Goal: Information Seeking & Learning: Learn about a topic

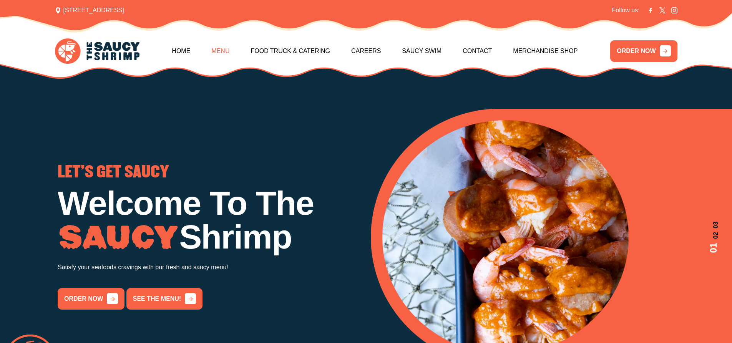
click at [222, 49] on link "Menu" at bounding box center [220, 51] width 18 height 33
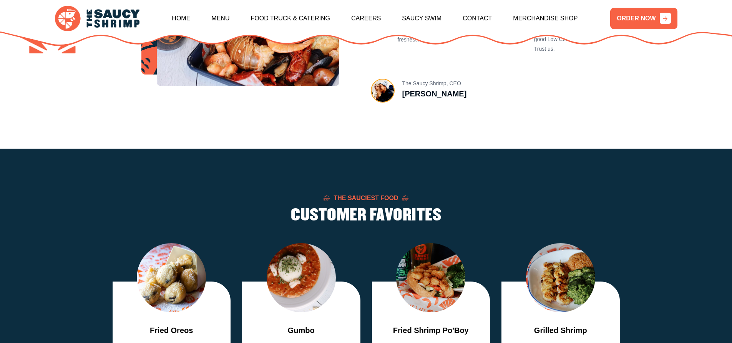
scroll to position [884, 0]
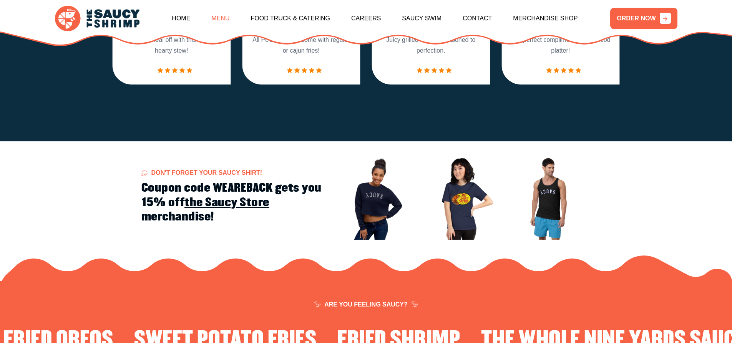
click at [220, 14] on link "Menu" at bounding box center [220, 18] width 18 height 33
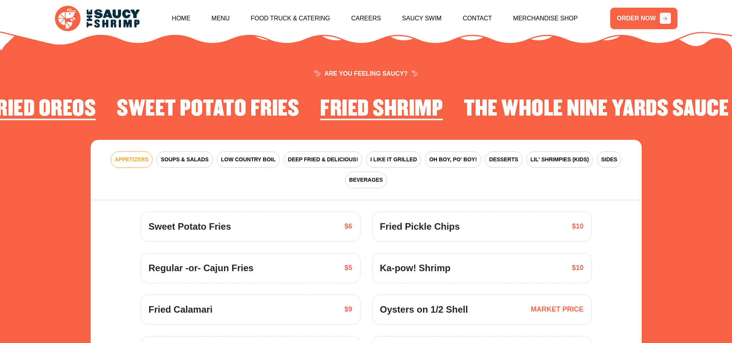
scroll to position [1129, 0]
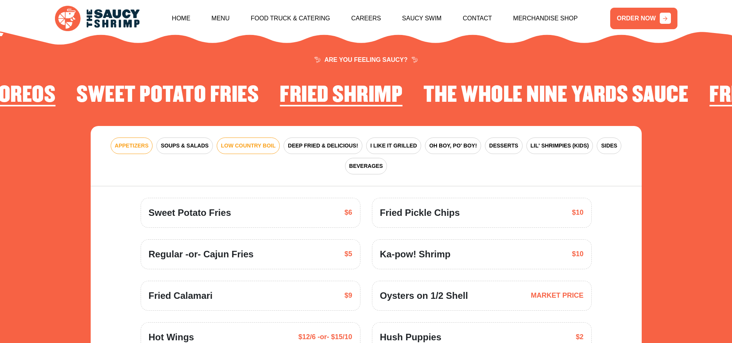
click at [243, 142] on span "LOW COUNTRY BOIL" at bounding box center [248, 146] width 55 height 8
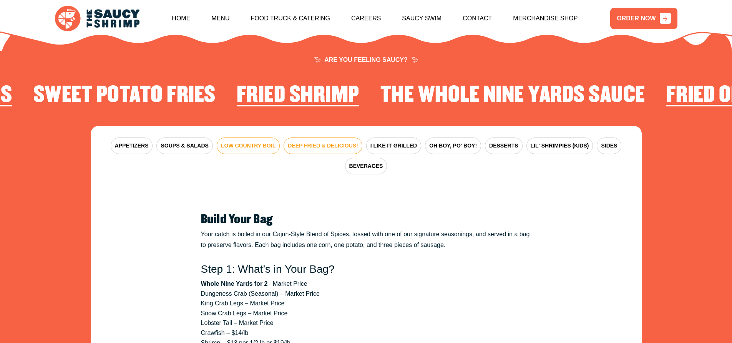
click at [306, 142] on span "DEEP FRIED & DELICIOUS!" at bounding box center [323, 146] width 70 height 8
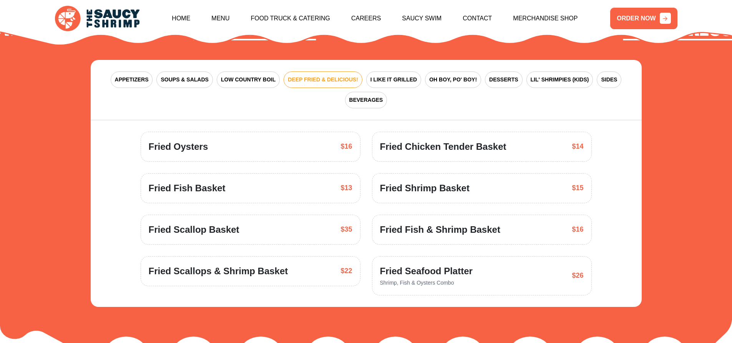
scroll to position [1206, 0]
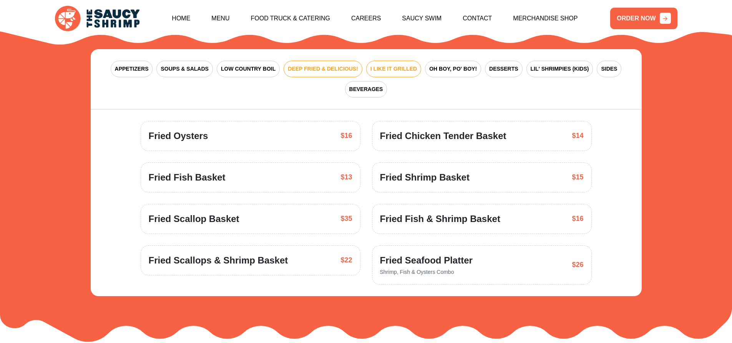
click at [403, 65] on span "I LIKE IT GRILLED" at bounding box center [394, 69] width 47 height 8
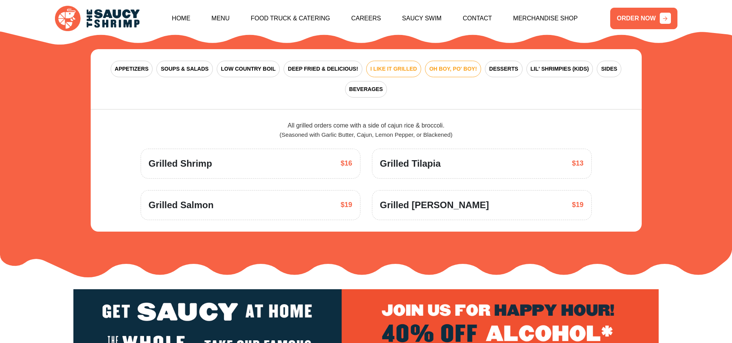
click at [465, 65] on span "OH BOY, PO' BOY!" at bounding box center [453, 69] width 48 height 8
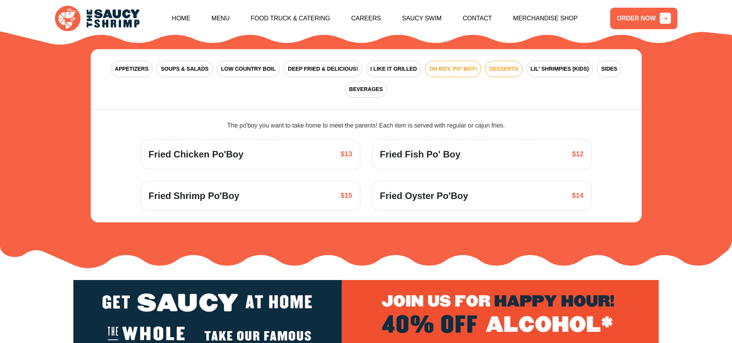
click at [494, 65] on span "DESSERTS" at bounding box center [503, 69] width 29 height 8
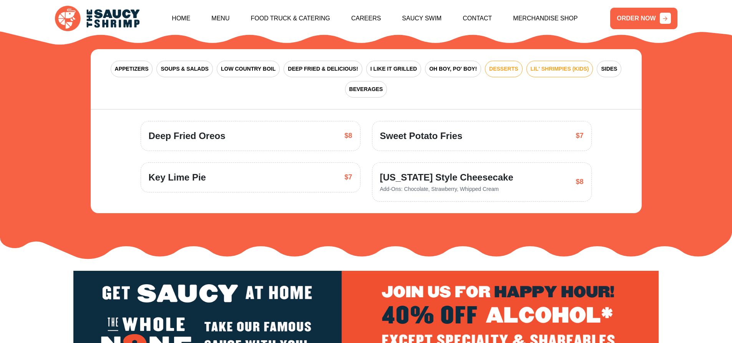
click at [566, 65] on span "LIL' SHRIMPIES (KIDS)" at bounding box center [560, 69] width 58 height 8
